Goal: Task Accomplishment & Management: Use online tool/utility

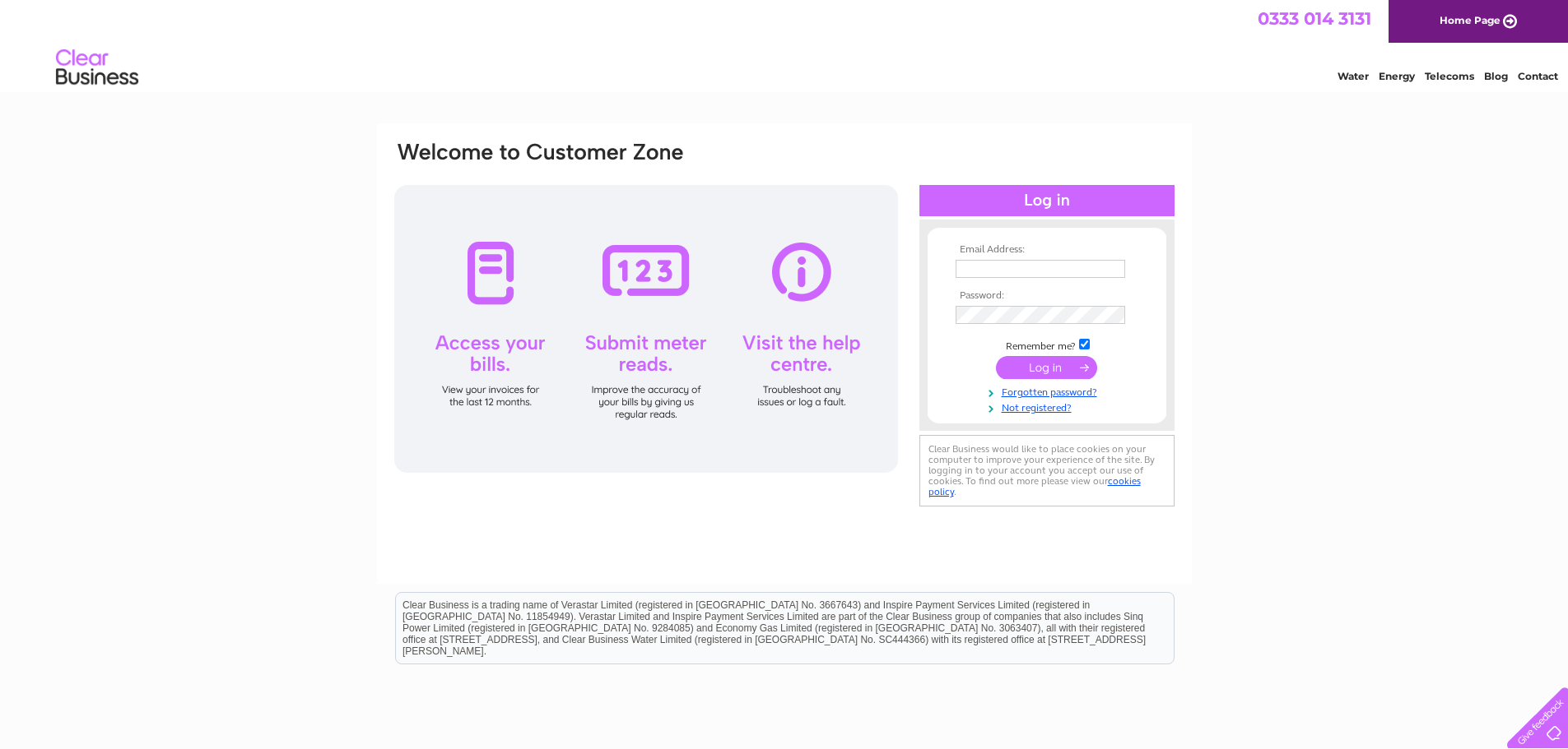
type input "skellisterstores@live.co.uk"
click at [641, 363] on div at bounding box center [646, 329] width 504 height 288
click at [995, 194] on div at bounding box center [1046, 201] width 255 height 31
click at [1031, 366] on input "submit" at bounding box center [1046, 367] width 101 height 23
click at [1079, 367] on input "submit" at bounding box center [1046, 367] width 101 height 23
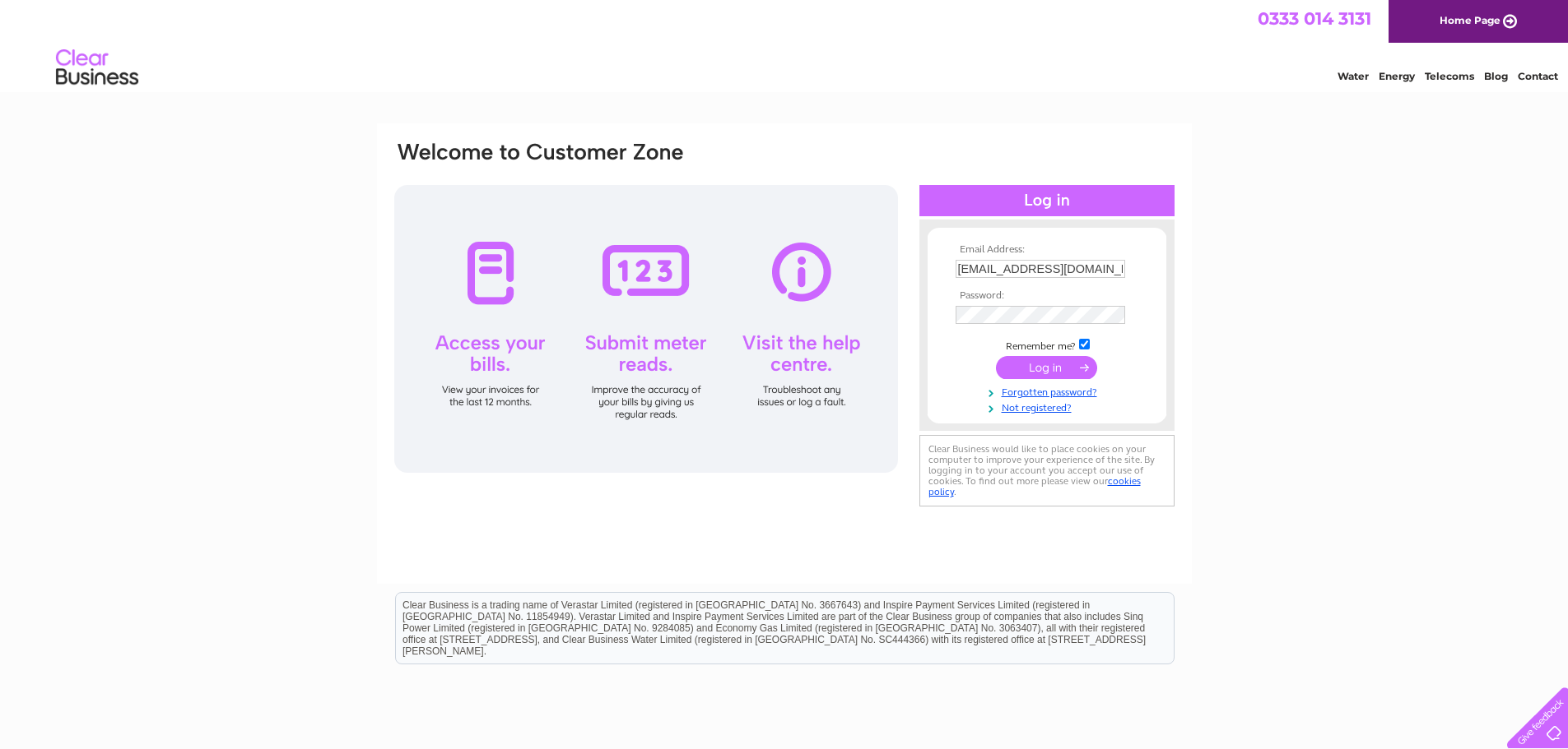
click at [633, 273] on div at bounding box center [646, 329] width 504 height 288
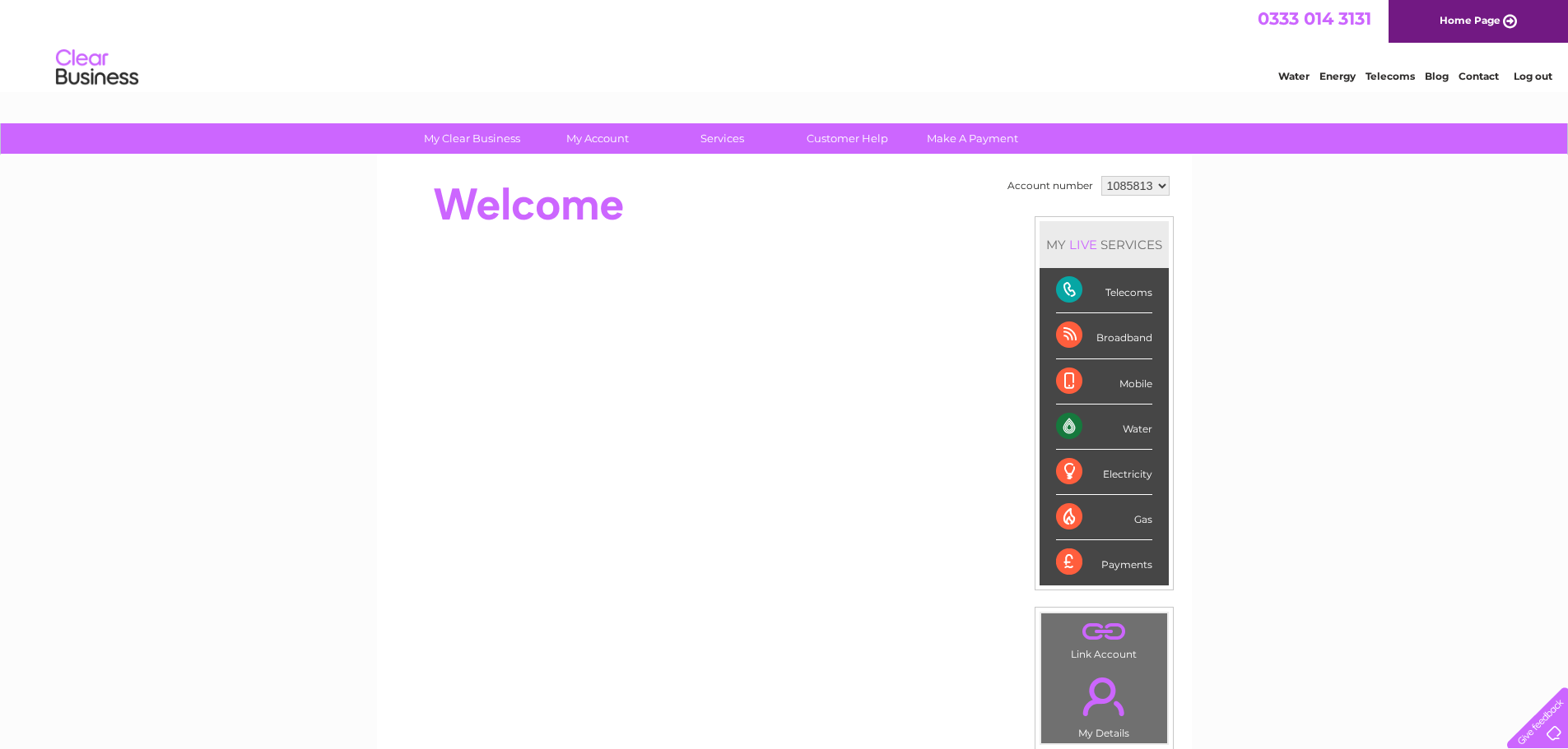
click at [1063, 418] on div "Water" at bounding box center [1104, 427] width 96 height 45
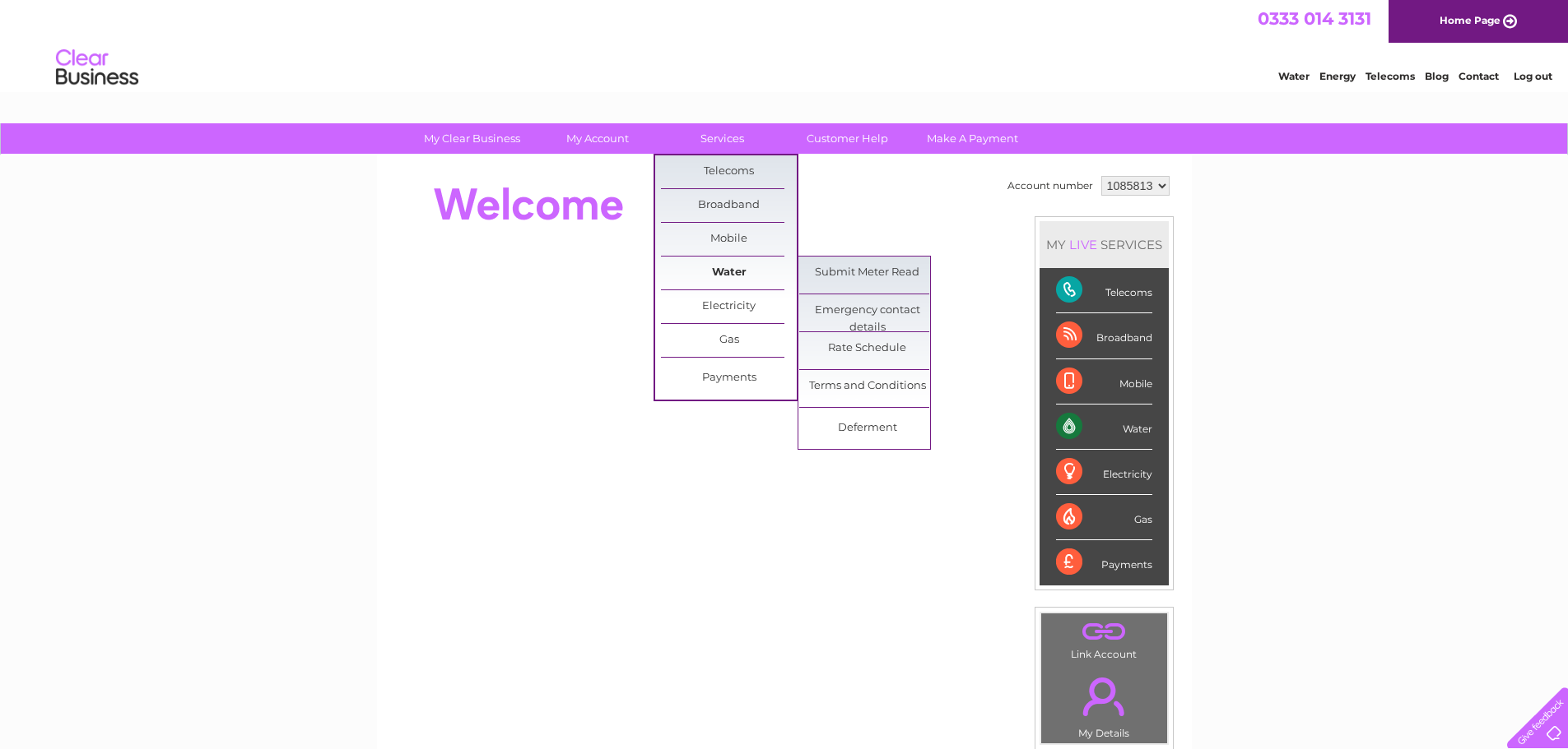
click at [750, 268] on link "Water" at bounding box center [729, 273] width 136 height 33
click at [887, 266] on link "Submit Meter Read" at bounding box center [866, 273] width 136 height 33
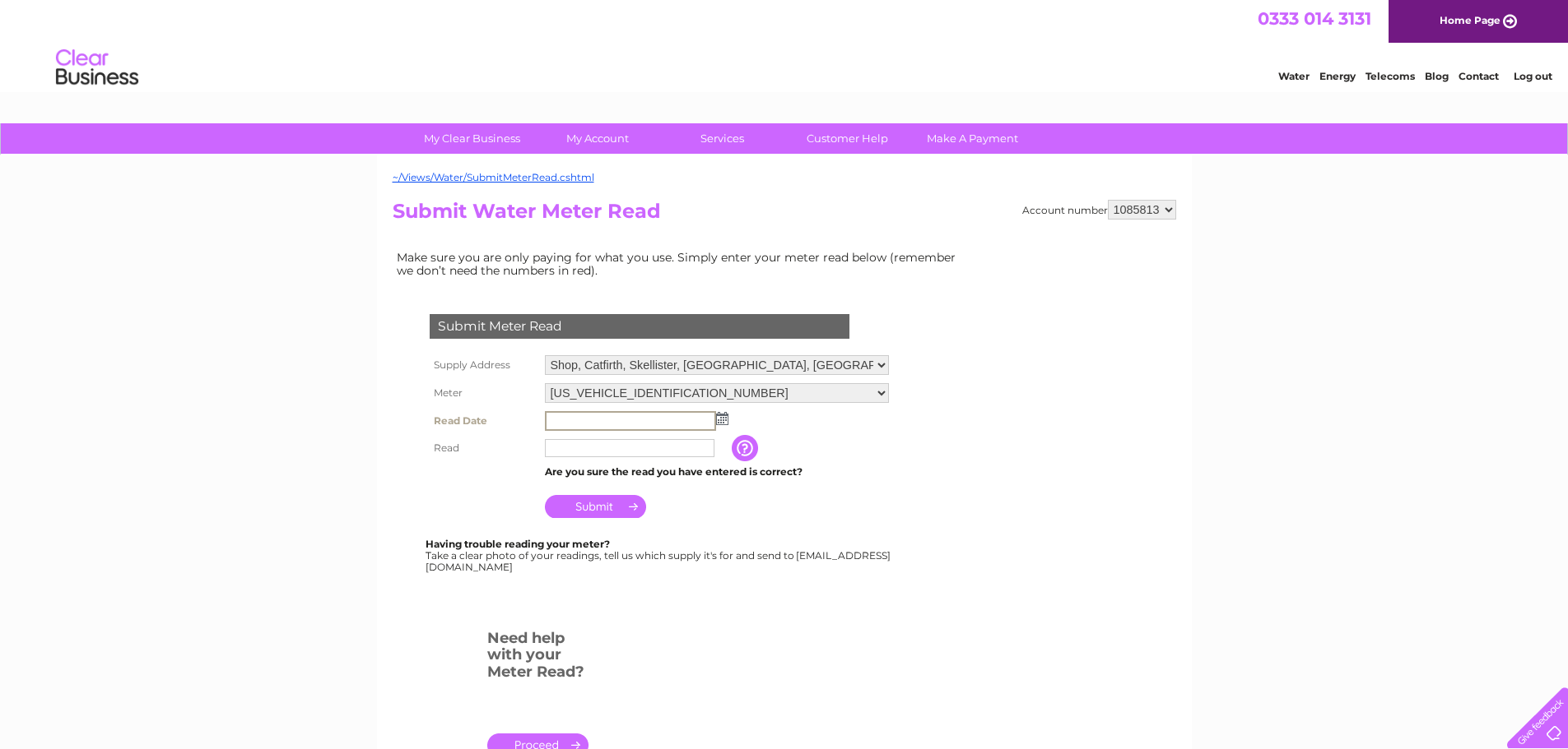
click at [596, 419] on input "text" at bounding box center [631, 421] width 171 height 20
click at [721, 420] on img at bounding box center [720, 418] width 12 height 13
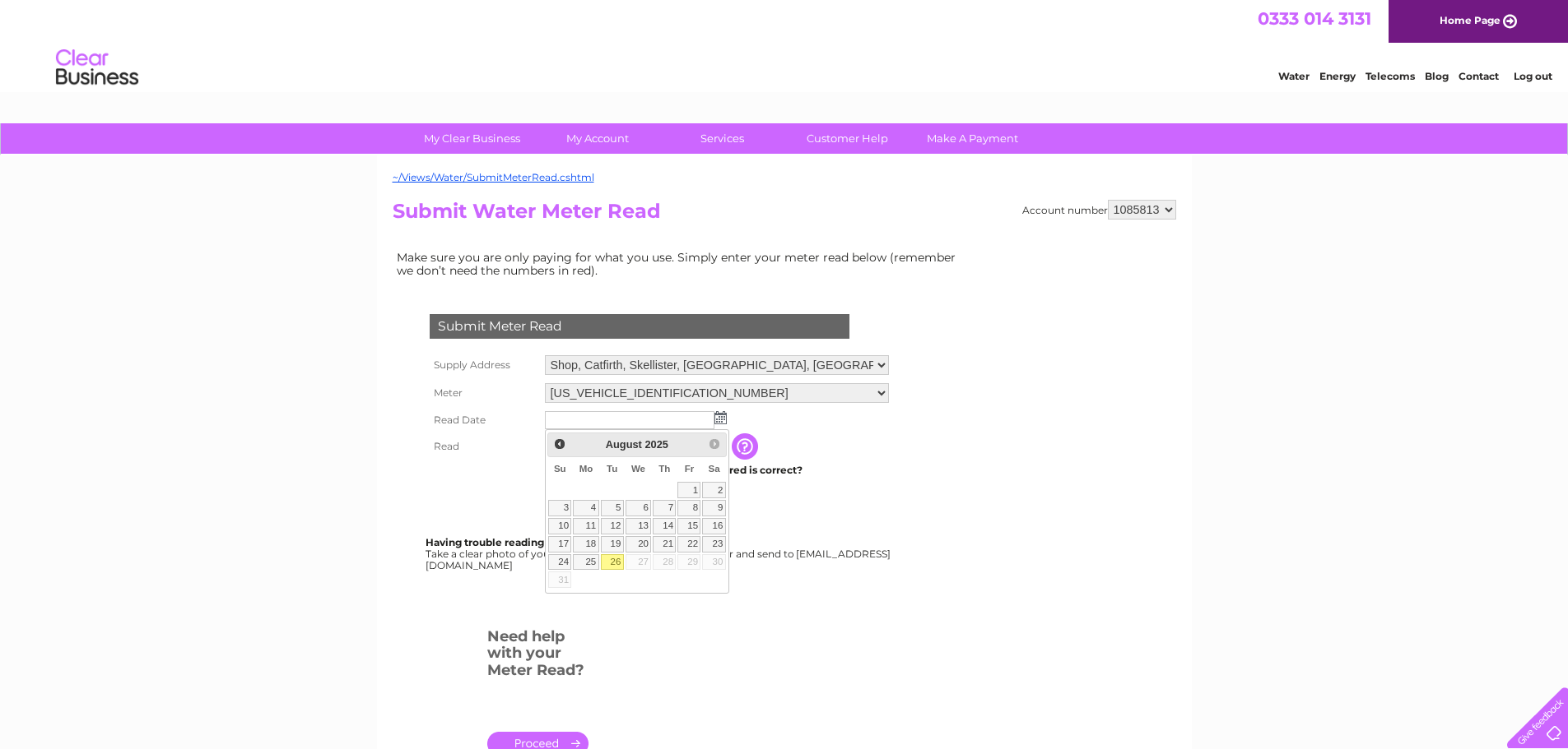
click at [617, 559] on link "26" at bounding box center [613, 563] width 23 height 16
type input "[DATE]"
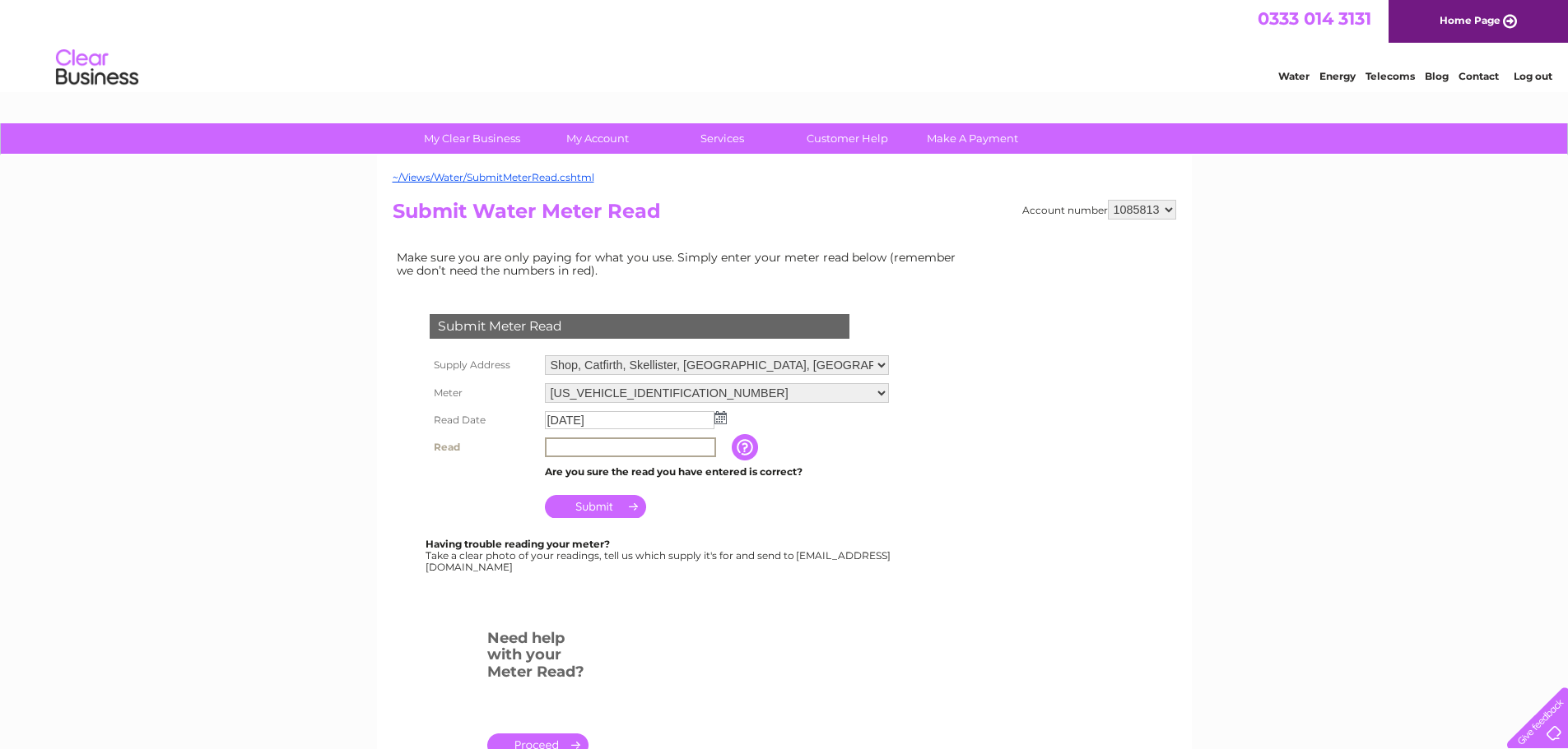
click at [583, 441] on input "text" at bounding box center [631, 447] width 171 height 20
type input "00077"
click at [619, 503] on input "Submit" at bounding box center [595, 505] width 101 height 23
